Goal: Transaction & Acquisition: Purchase product/service

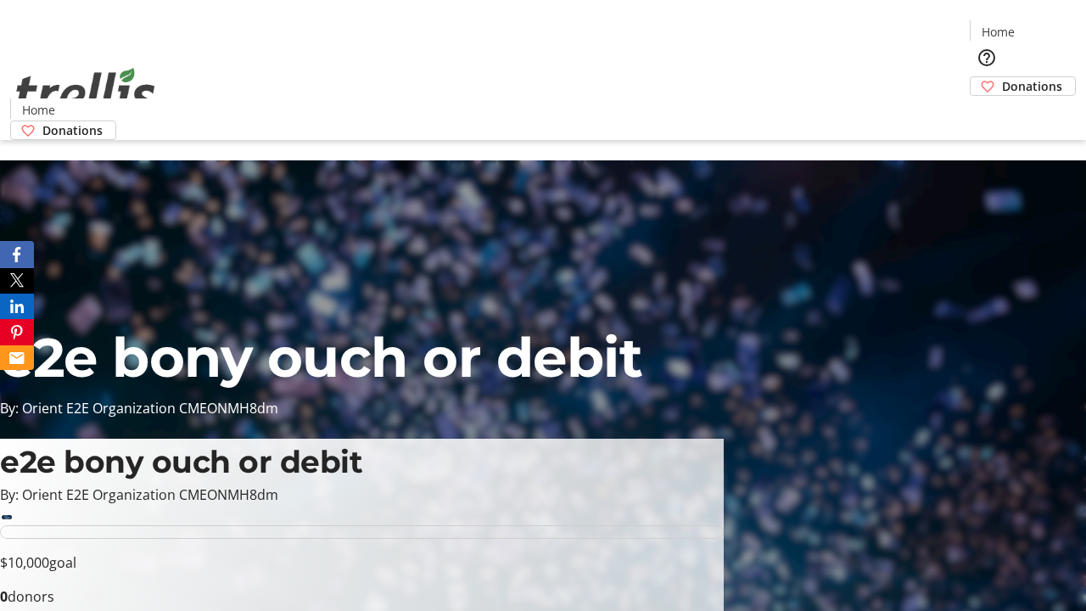
click at [1002, 77] on span "Donations" at bounding box center [1032, 86] width 60 height 18
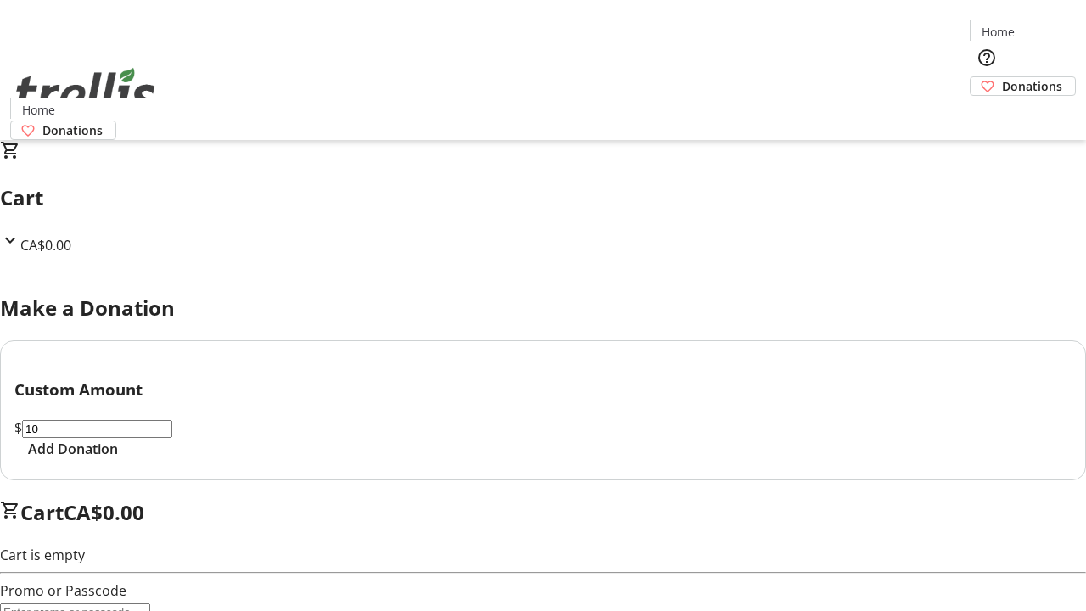
click at [118, 459] on span "Add Donation" at bounding box center [73, 449] width 90 height 20
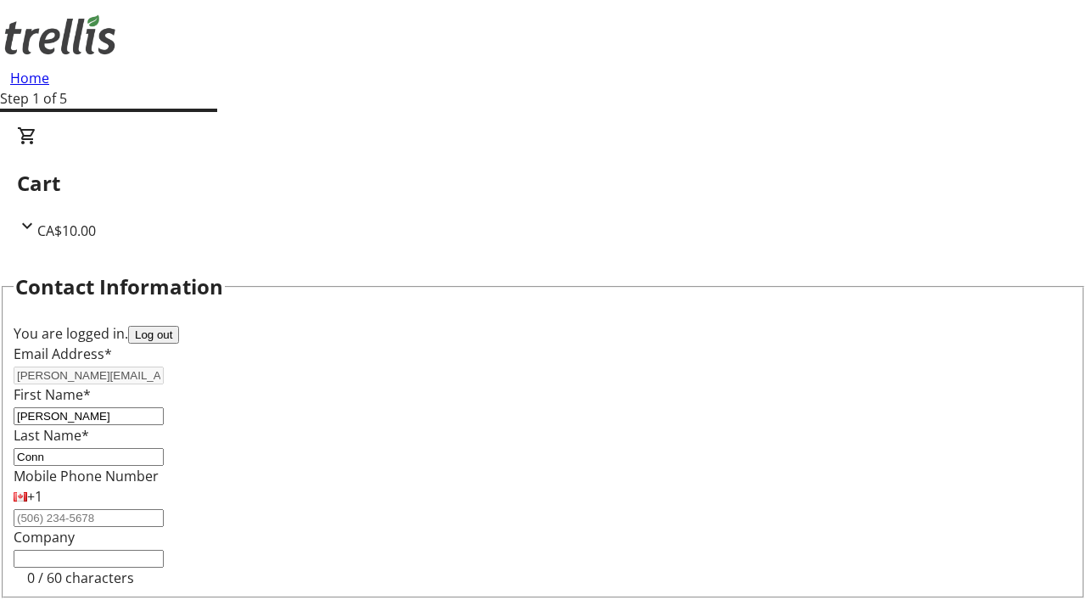
scroll to position [227, 0]
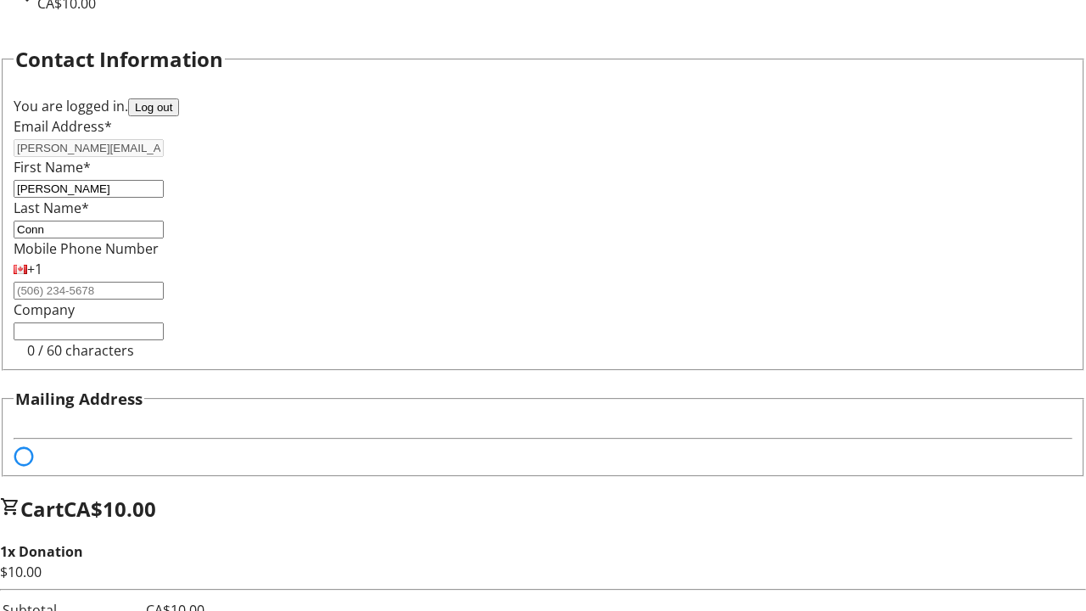
select select "BC"
select select "CA"
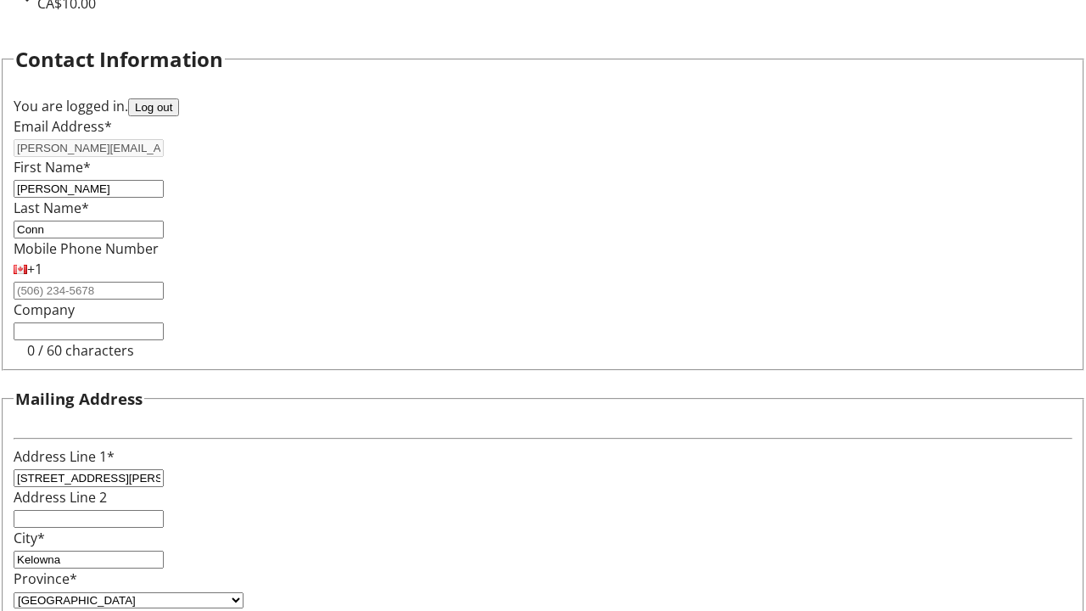
type input "V1Y 0C2"
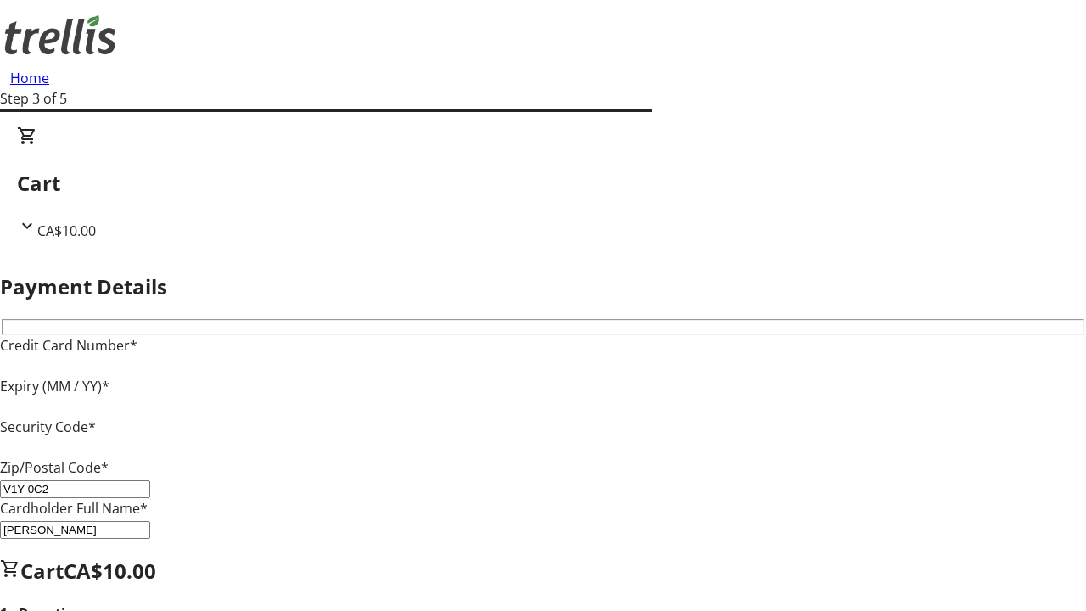
type input "V1Y 0C2"
